Goal: Find specific page/section: Find specific page/section

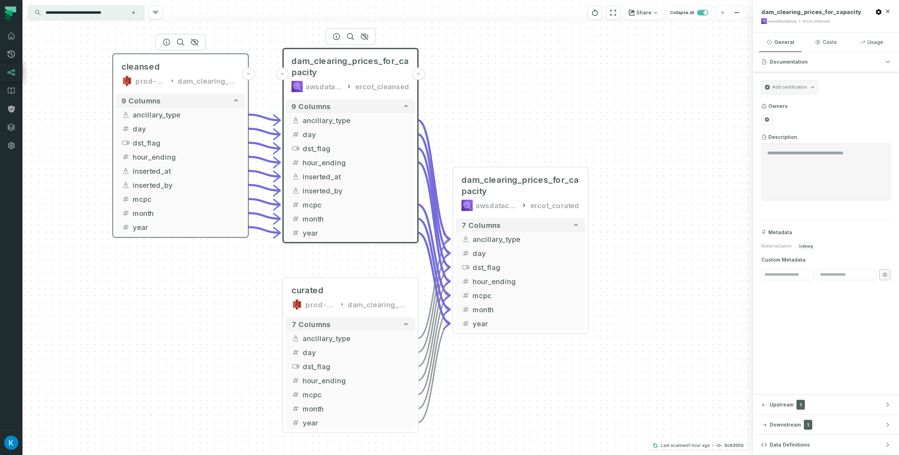
click at [156, 72] on div "cleansed prod-ercotapi-it-bhl-public-cleansed/ercot dam_clearing_prices_for_cap…" at bounding box center [180, 74] width 129 height 34
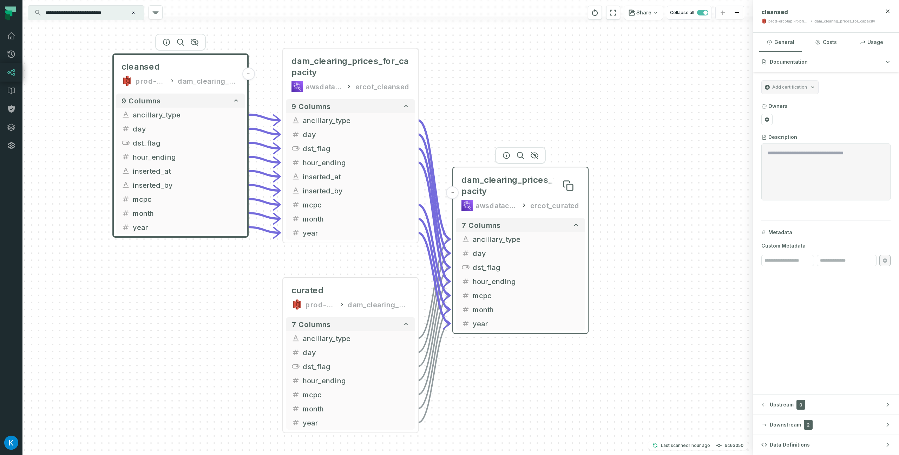
click at [521, 175] on span "dam_clearing_prices_for_capacity" at bounding box center [521, 185] width 118 height 22
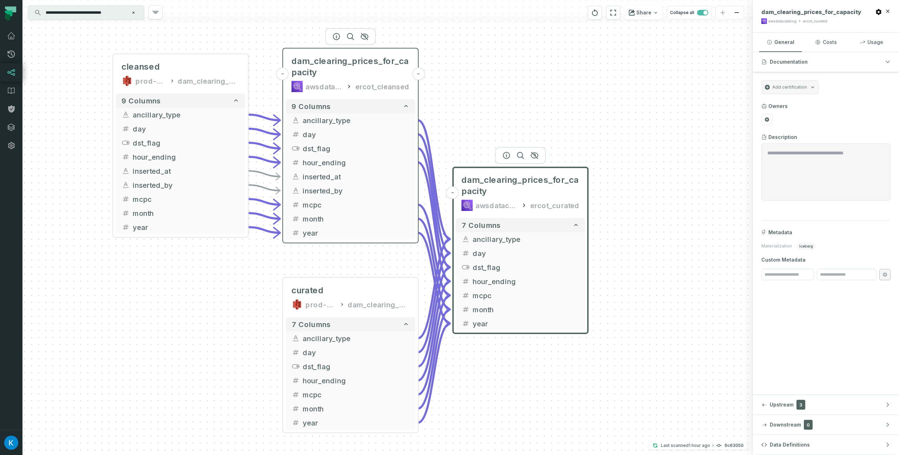
click at [365, 79] on div "dam_clearing_prices_for_capacity awsdatacatalog ercot_cleansed" at bounding box center [350, 73] width 129 height 45
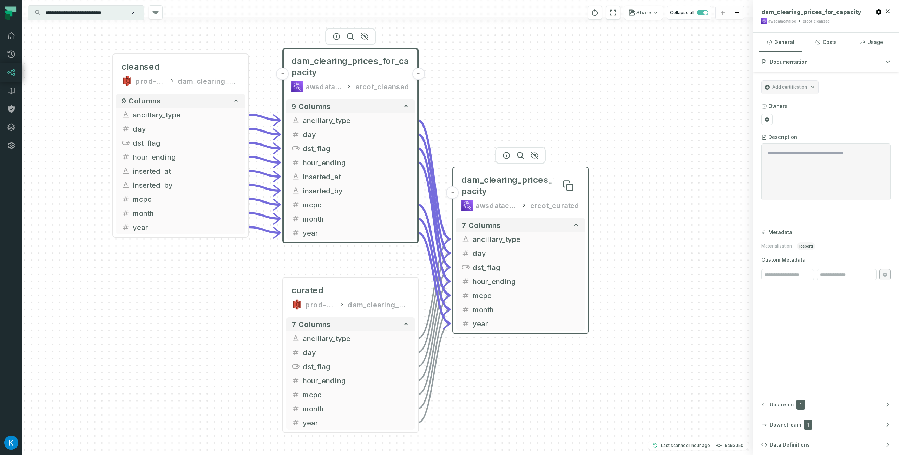
click at [504, 178] on span "dam_clearing_prices_for_capacity" at bounding box center [521, 185] width 118 height 22
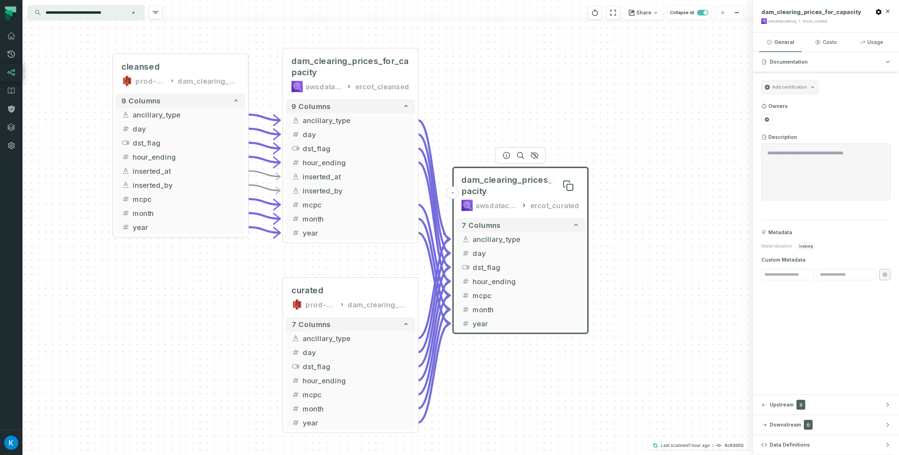
click at [516, 187] on span "dam_clearing_prices_for_capacity" at bounding box center [521, 185] width 118 height 22
click at [371, 73] on span "dam_clearing_prices_for_capacity" at bounding box center [351, 66] width 118 height 22
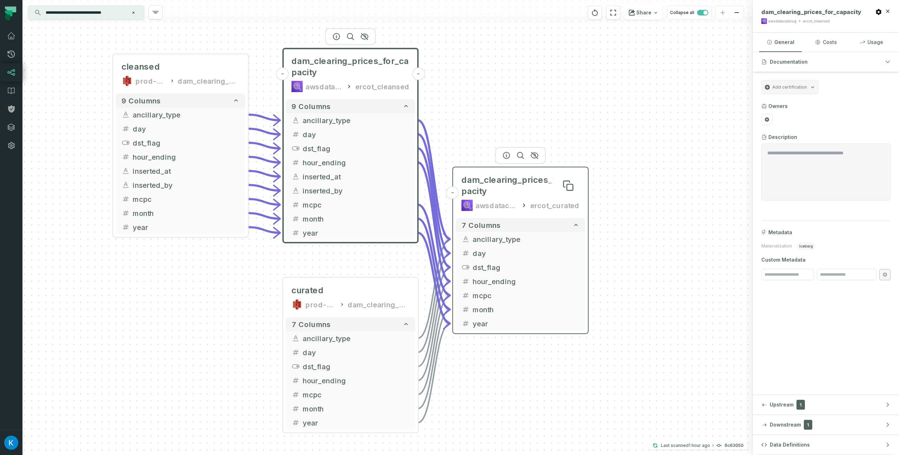
click at [499, 179] on span "dam_clearing_prices_for_capacity" at bounding box center [521, 185] width 118 height 22
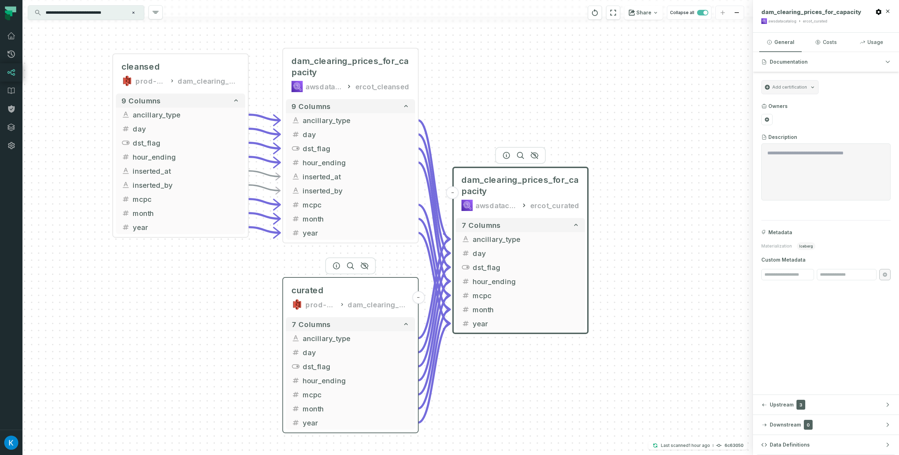
click at [368, 302] on div "dam_clearing_prices_for_capacity" at bounding box center [379, 304] width 62 height 11
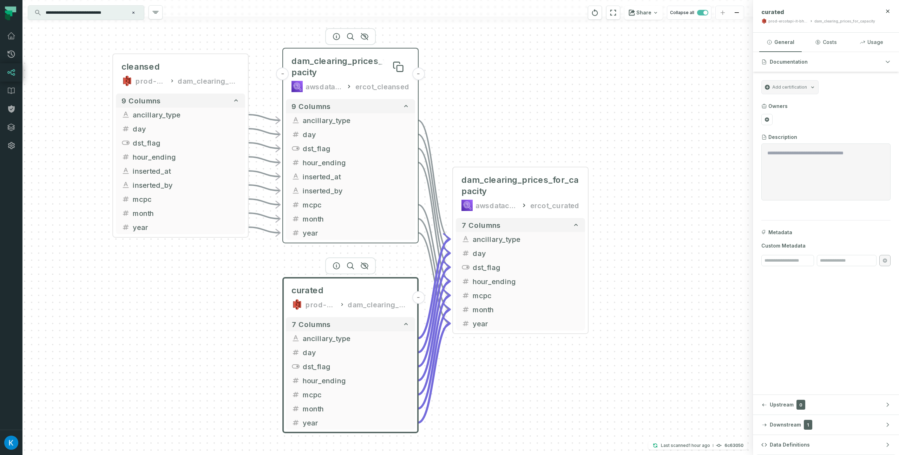
click at [362, 67] on span "dam_clearing_prices_for_capacity" at bounding box center [351, 66] width 118 height 22
click at [334, 66] on span "dam_clearing_prices_for_capacity" at bounding box center [351, 66] width 118 height 22
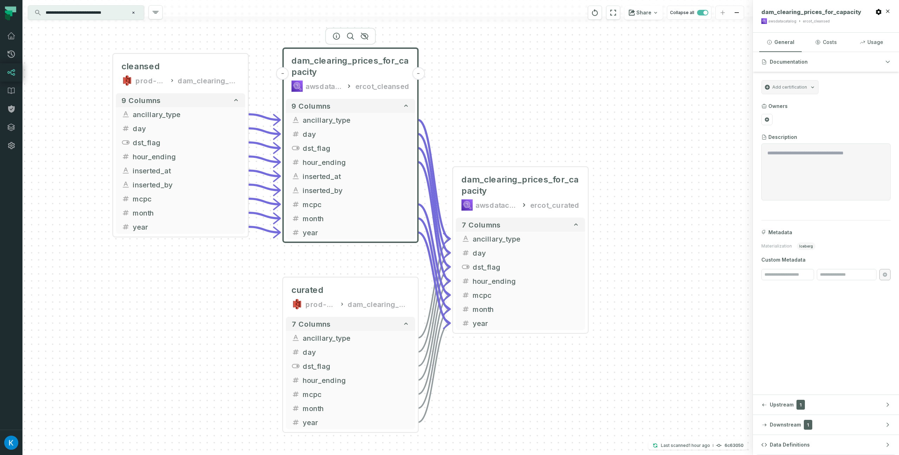
click at [490, 84] on div "cleansed prod-ercotapi-it-bhl-public-cleansed/ercot dam_clearing_prices_for_cap…" at bounding box center [387, 227] width 731 height 455
